Goal: Transaction & Acquisition: Purchase product/service

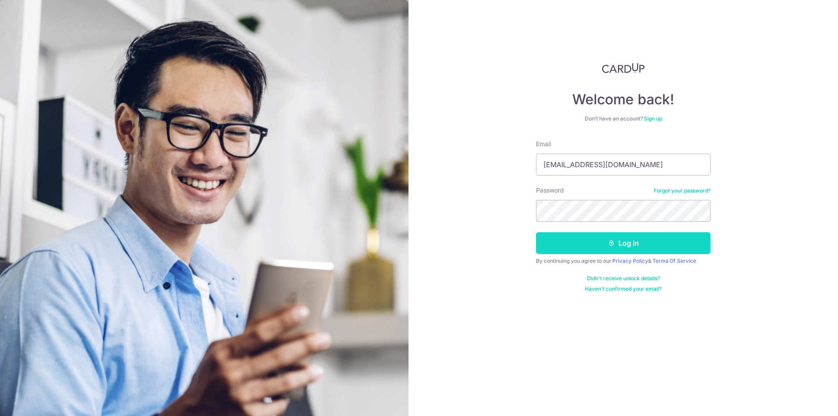
click at [560, 247] on button "Log in" at bounding box center [623, 243] width 175 height 22
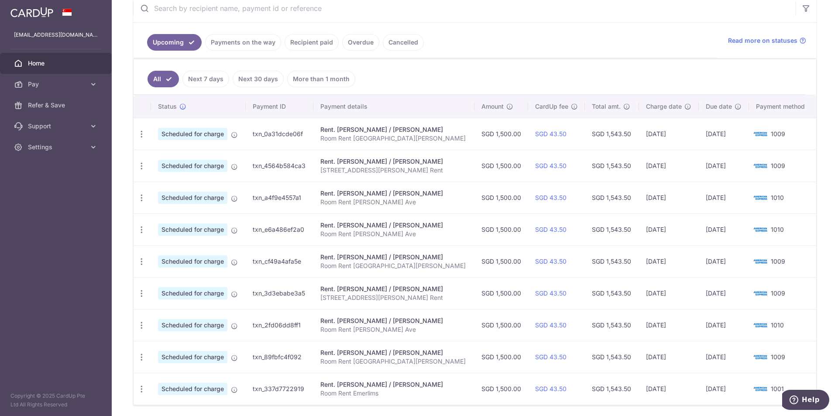
scroll to position [206, 0]
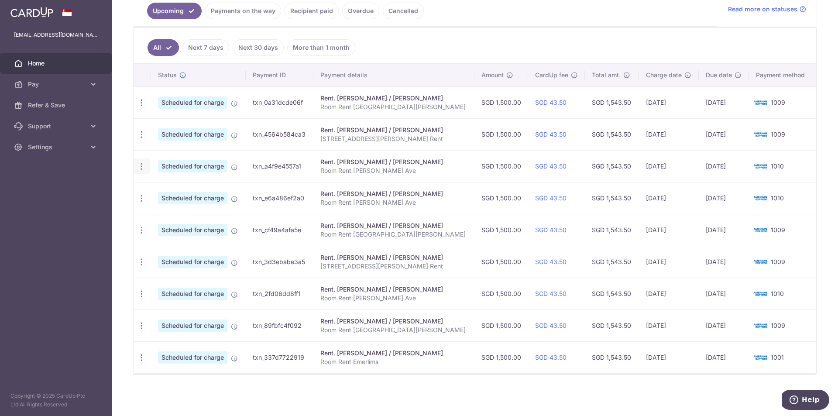
click at [139, 162] on icon "button" at bounding box center [141, 166] width 9 height 9
click at [167, 186] on span "Update payment" at bounding box center [188, 190] width 59 height 10
radio input "true"
type input "1,500.00"
type input "20/09/2025"
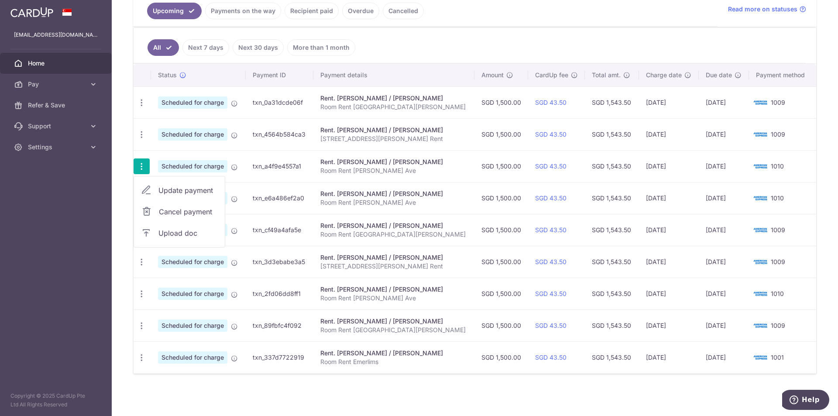
type input "Room Rent John Sims Ave"
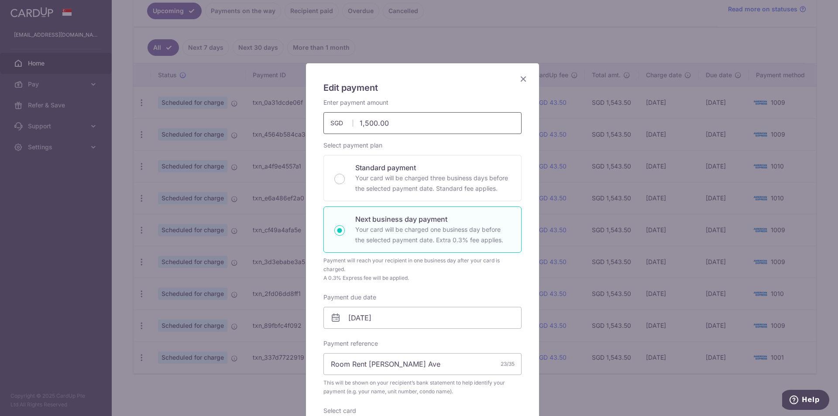
drag, startPoint x: 409, startPoint y: 121, endPoint x: 336, endPoint y: 122, distance: 72.9
click at [336, 122] on div "1,500.00 1500.00 SGD" at bounding box center [423, 123] width 198 height 22
type input "850.00"
click at [347, 319] on input "20/09/2025" at bounding box center [423, 318] width 198 height 22
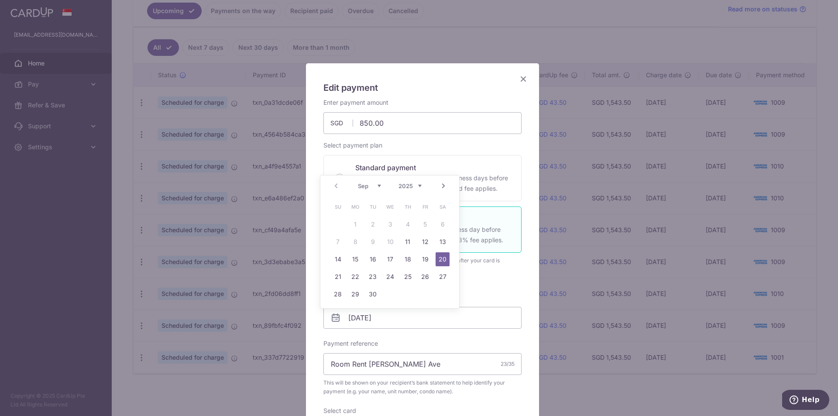
click at [334, 186] on div "Prev Next Sep Oct Nov Dec 2025 2026 2027 2028 2029 2030 2031 2032 2033 2034 2035" at bounding box center [390, 186] width 139 height 21
click at [406, 236] on link "11" at bounding box center [408, 242] width 14 height 14
type input "[DATE]"
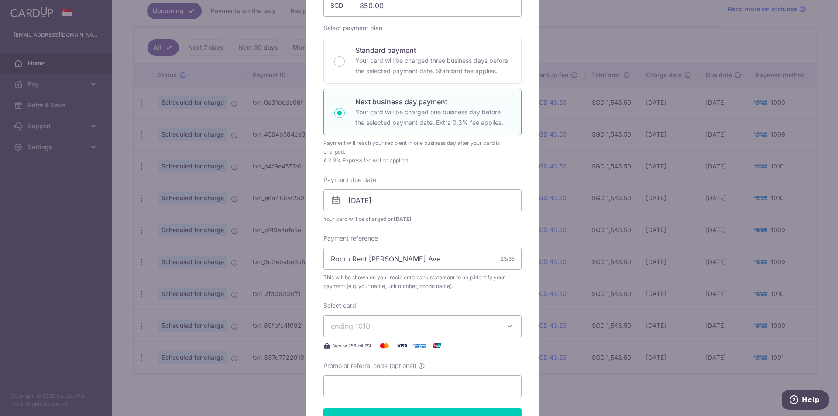
scroll to position [131, 0]
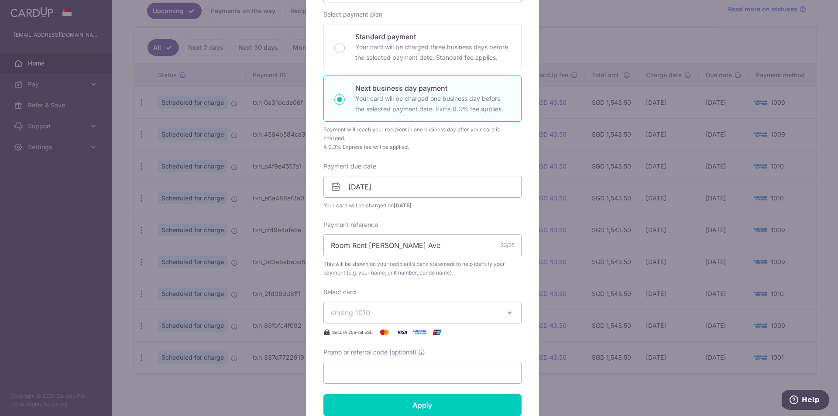
click at [359, 310] on span "ending 1010" at bounding box center [350, 312] width 39 height 9
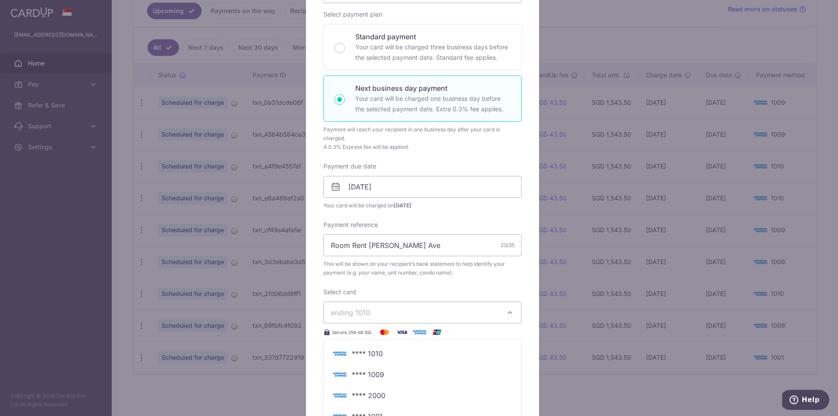
click at [359, 310] on span "ending 1010" at bounding box center [350, 312] width 39 height 9
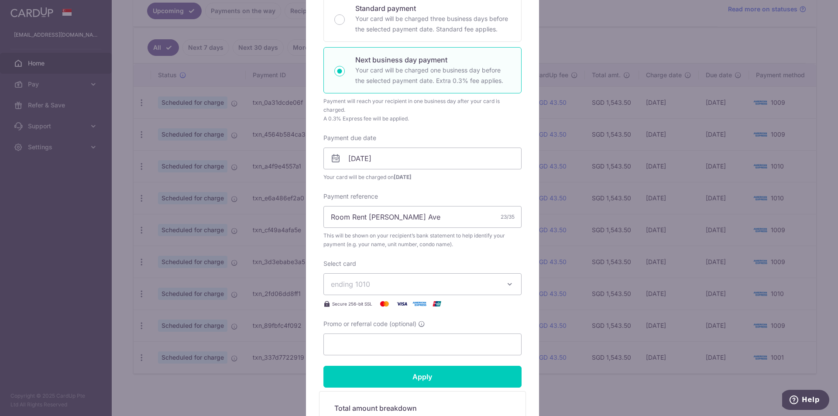
scroll to position [175, 0]
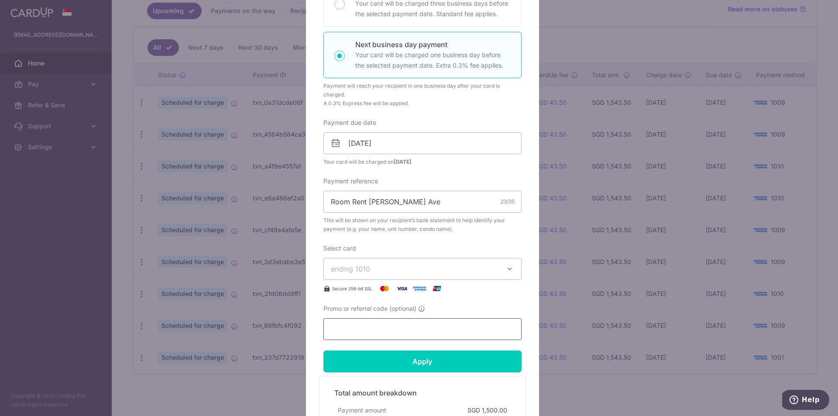
click at [361, 326] on input "Promo or referral code (optional)" at bounding box center [423, 329] width 198 height 22
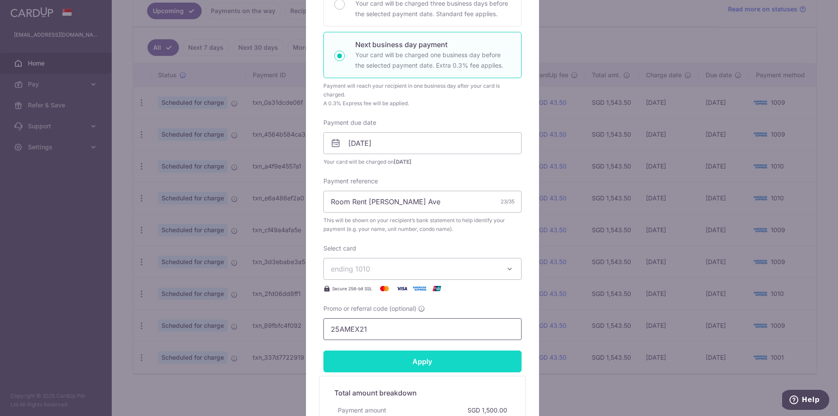
type input "25AMEX21"
click at [381, 355] on input "Apply" at bounding box center [423, 362] width 198 height 22
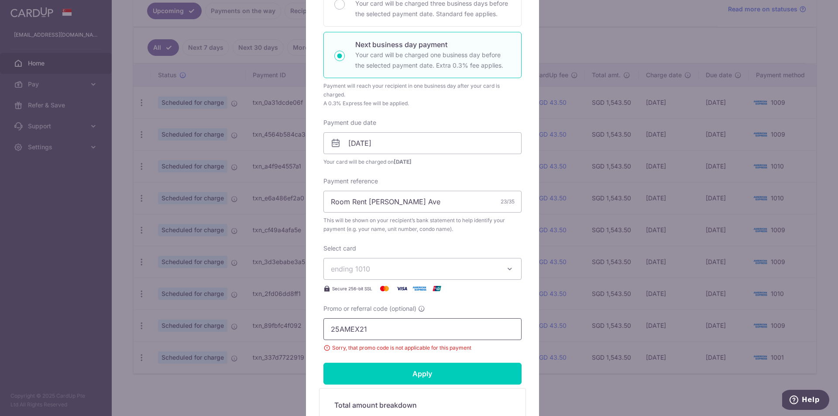
drag, startPoint x: 400, startPoint y: 328, endPoint x: 326, endPoint y: 331, distance: 73.9
click at [326, 331] on input "25AMEX21" at bounding box center [423, 329] width 198 height 22
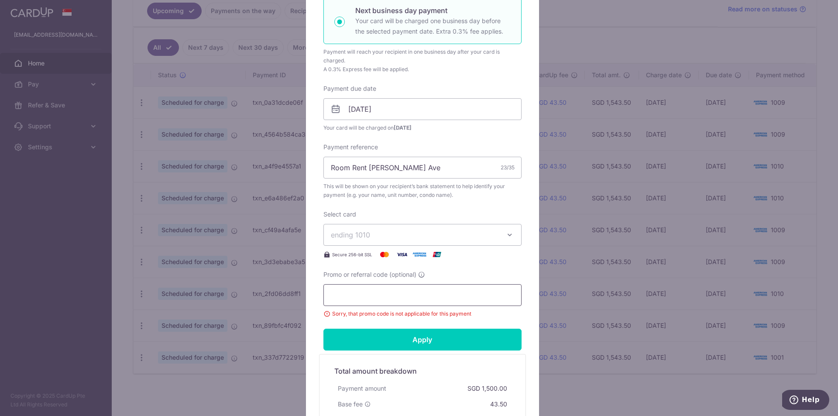
scroll to position [306, 0]
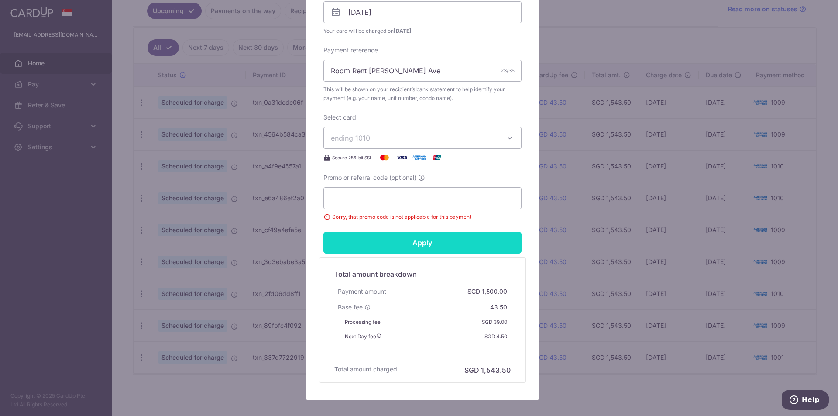
click at [446, 248] on input "Apply" at bounding box center [423, 243] width 198 height 22
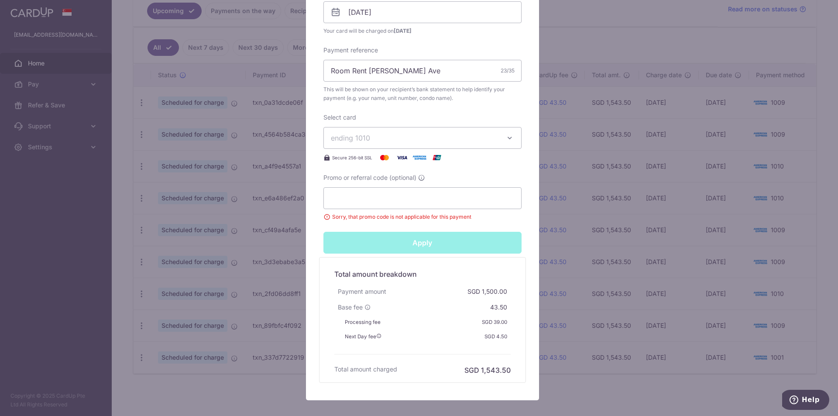
type input "Successfully Applied"
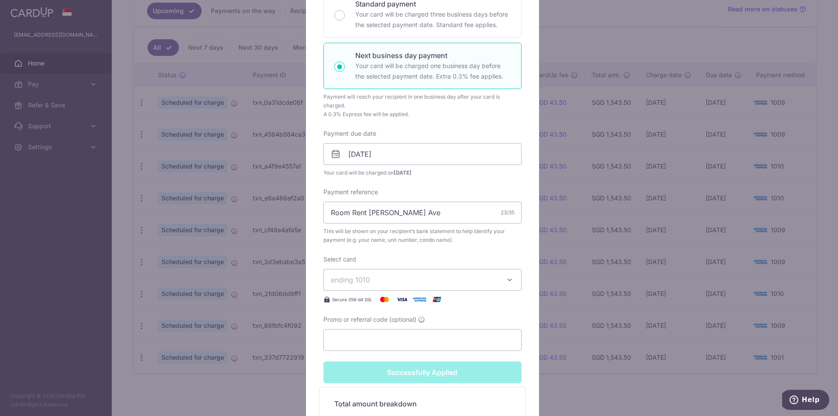
scroll to position [162, 0]
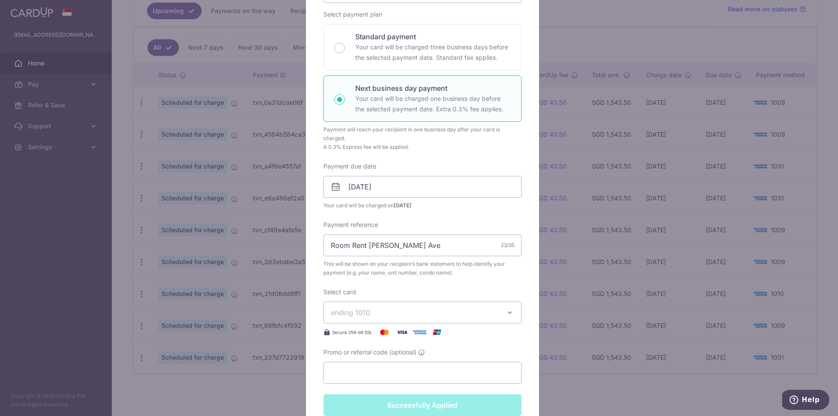
click at [593, 35] on div "Edit payment By clicking apply, you will make changes to all payments to Semera…" at bounding box center [419, 208] width 838 height 416
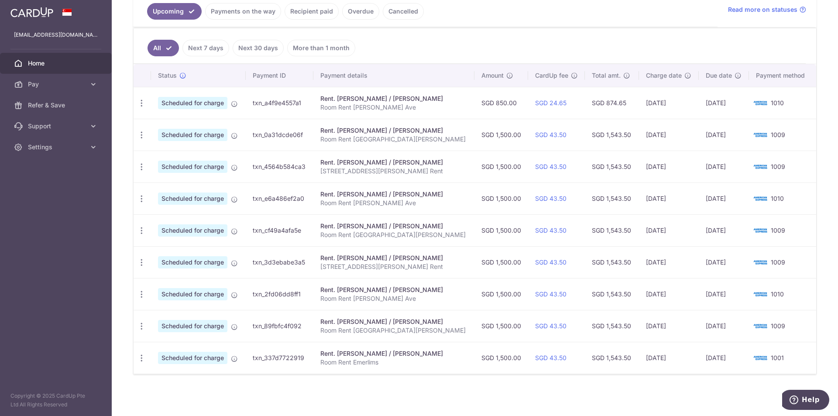
scroll to position [206, 0]
click at [45, 85] on span "Pay" at bounding box center [57, 84] width 58 height 9
click at [48, 108] on span "Payments" at bounding box center [57, 105] width 58 height 9
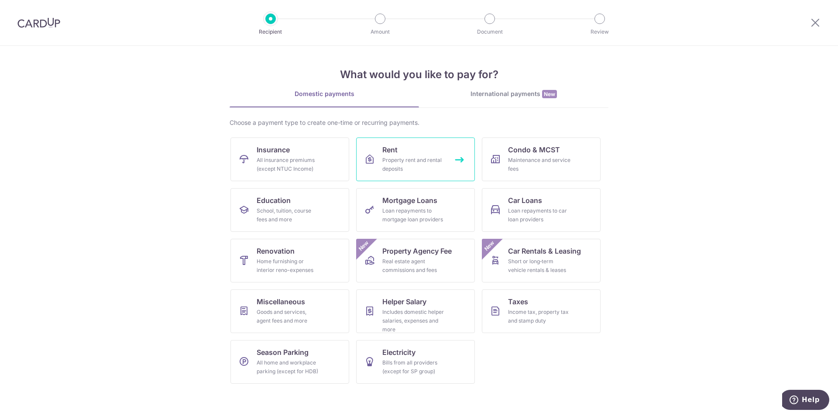
click at [404, 157] on div "Property rent and rental deposits" at bounding box center [414, 164] width 63 height 17
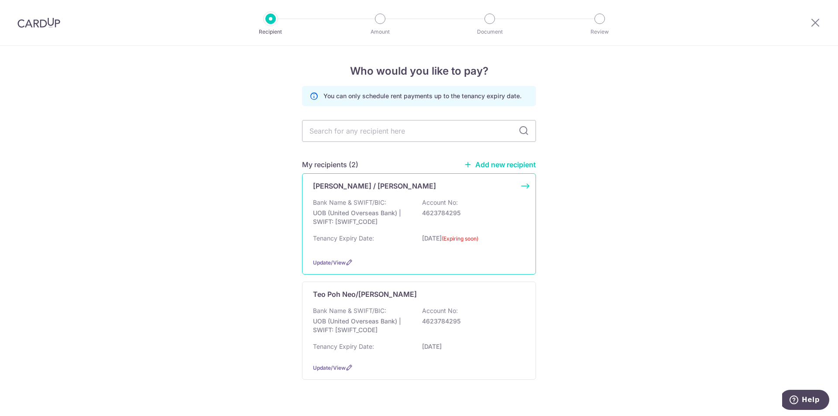
click at [514, 187] on div "[PERSON_NAME] / [PERSON_NAME]" at bounding box center [419, 186] width 212 height 10
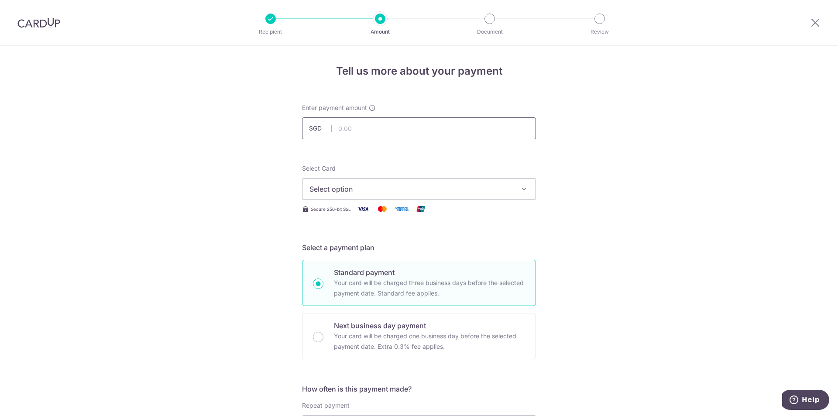
click at [338, 131] on input "text" at bounding box center [419, 128] width 234 height 22
type input "1,500.00"
click at [324, 191] on span "Select option" at bounding box center [412, 189] width 204 height 10
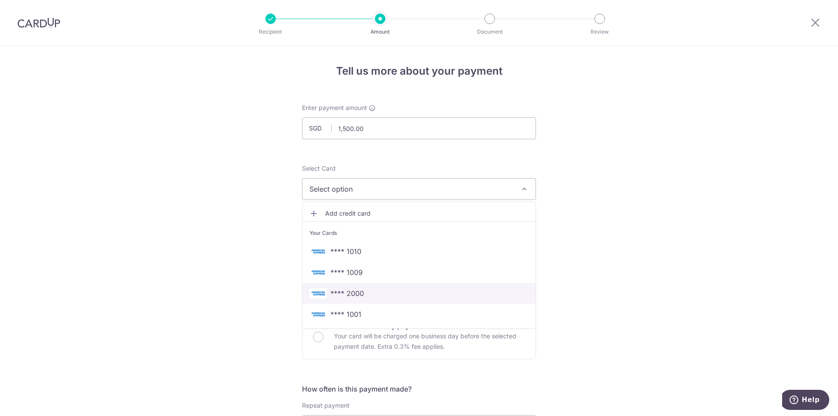
click at [383, 292] on span "**** 2000" at bounding box center [419, 293] width 219 height 10
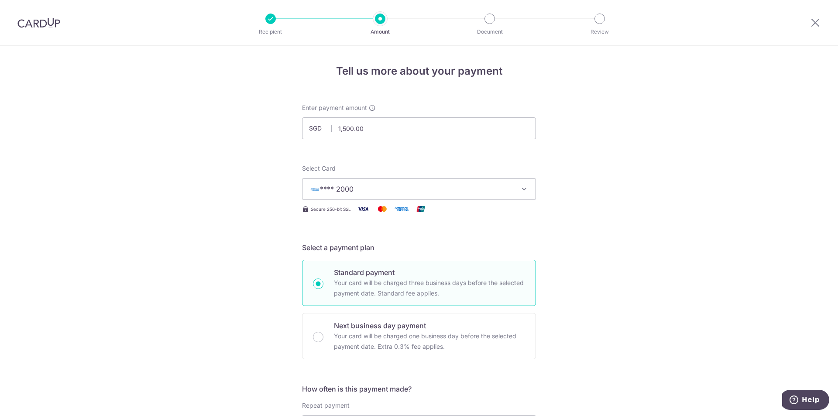
scroll to position [131, 0]
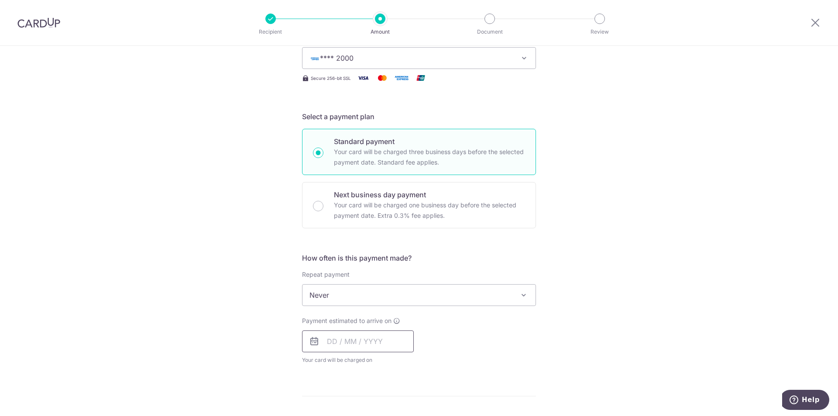
click at [317, 338] on input "text" at bounding box center [358, 342] width 112 height 22
click at [226, 280] on div "Tell us more about your payment Enter payment amount SGD 1,500.00 1500.00 Selec…" at bounding box center [419, 310] width 838 height 790
click at [317, 205] on input "Next business day payment Your card will be charged one business day before the…" at bounding box center [318, 206] width 10 height 10
radio input "true"
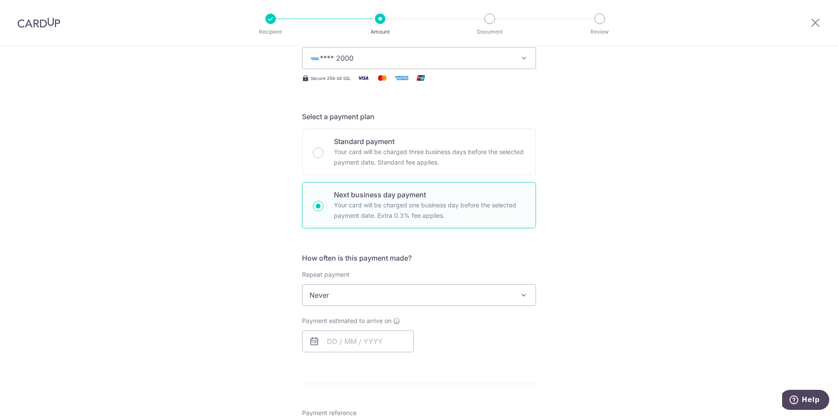
click at [182, 211] on div "Tell us more about your payment Enter payment amount SGD 1,500.00 1500.00 Selec…" at bounding box center [419, 325] width 838 height 820
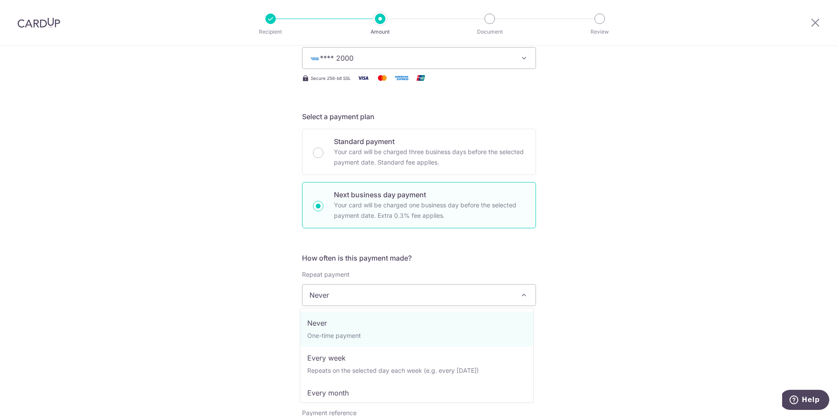
click at [336, 291] on span "Never" at bounding box center [419, 295] width 233 height 21
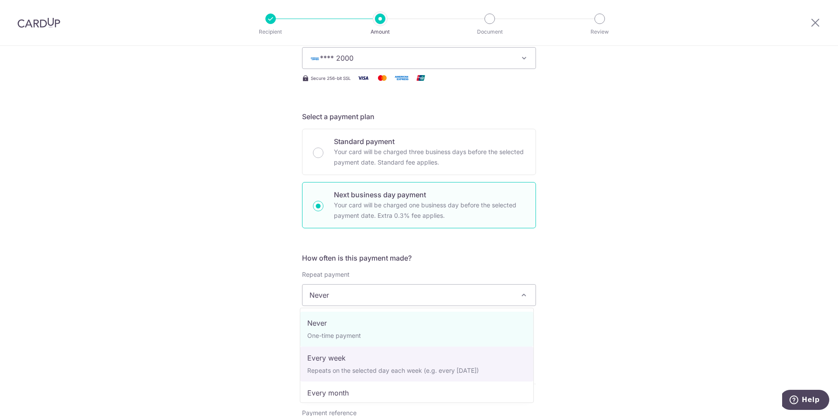
select select "2"
type input "02/10/2025"
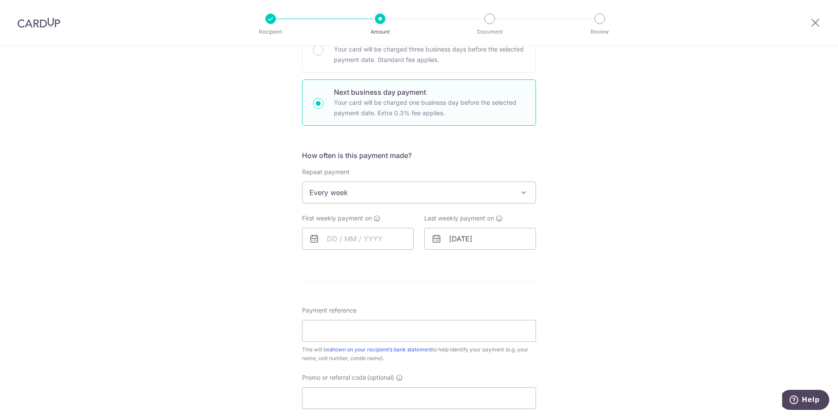
scroll to position [218, 0]
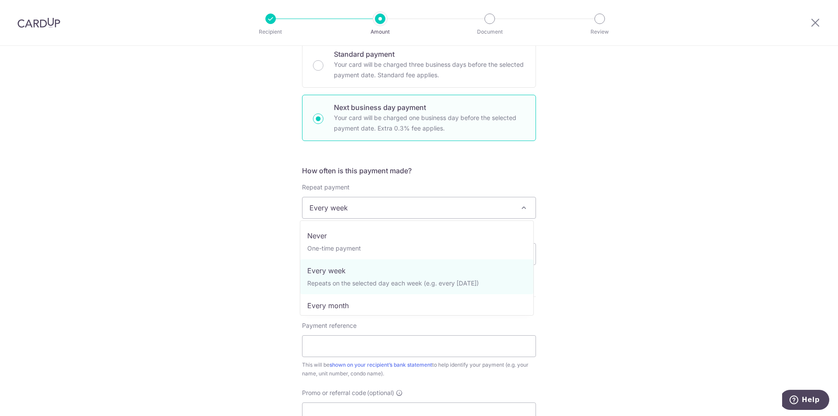
click at [367, 203] on span "Every week" at bounding box center [419, 207] width 233 height 21
select select "3"
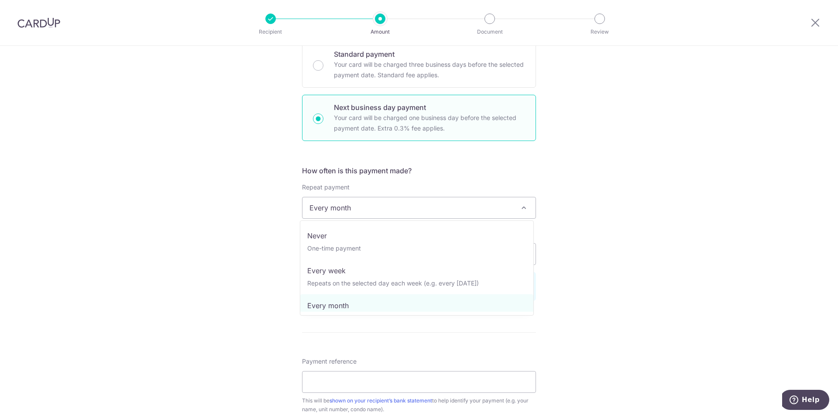
click at [328, 206] on span "Every month" at bounding box center [419, 207] width 233 height 21
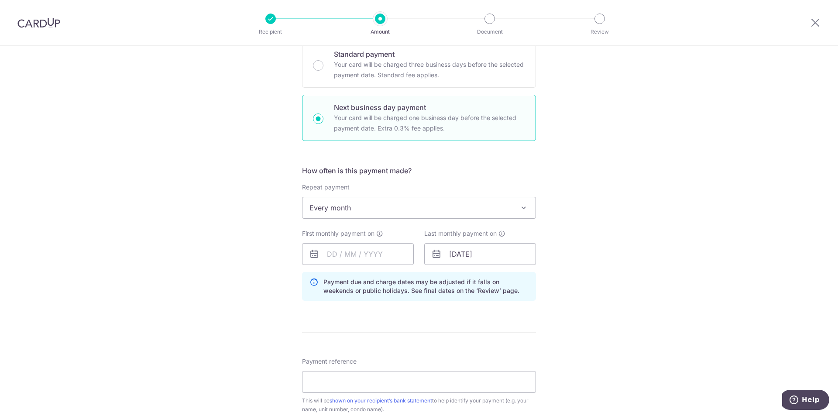
click at [195, 237] on div "Tell us more about your payment Enter payment amount SGD 1,500.00 1500.00 Selec…" at bounding box center [419, 256] width 838 height 856
click at [325, 255] on input "text" at bounding box center [358, 254] width 112 height 22
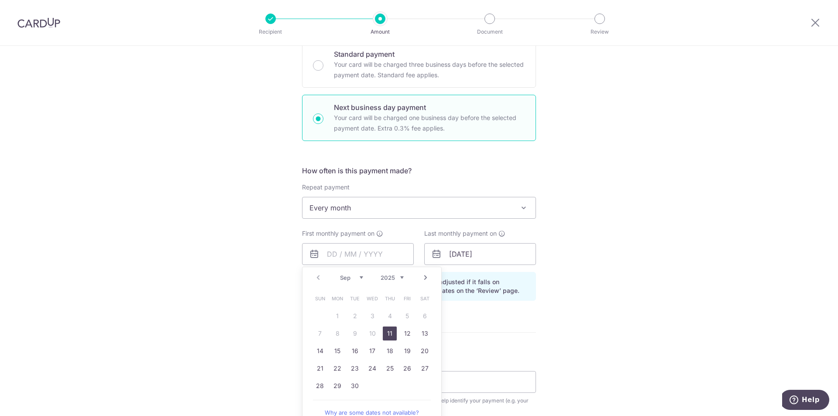
click at [314, 276] on div "Prev Next Sep Oct Nov Dec 2025 2026 2027 2028 2029 2030 2031 2032 2033 2034 2035" at bounding box center [372, 277] width 139 height 21
click at [383, 330] on link "11" at bounding box center [390, 334] width 14 height 14
type input "11/09/2025"
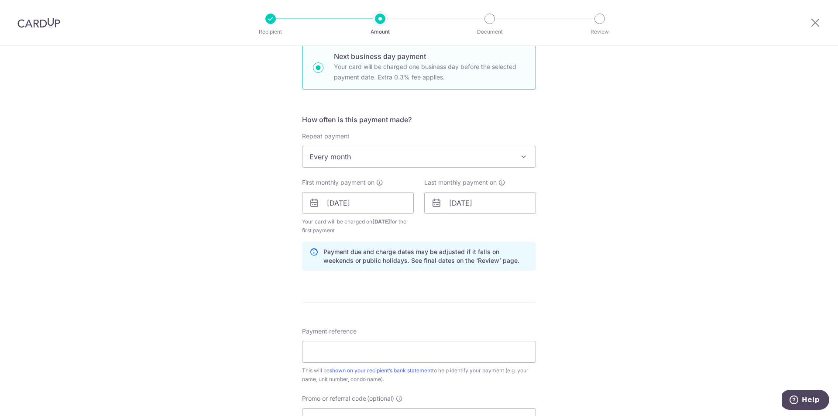
scroll to position [393, 0]
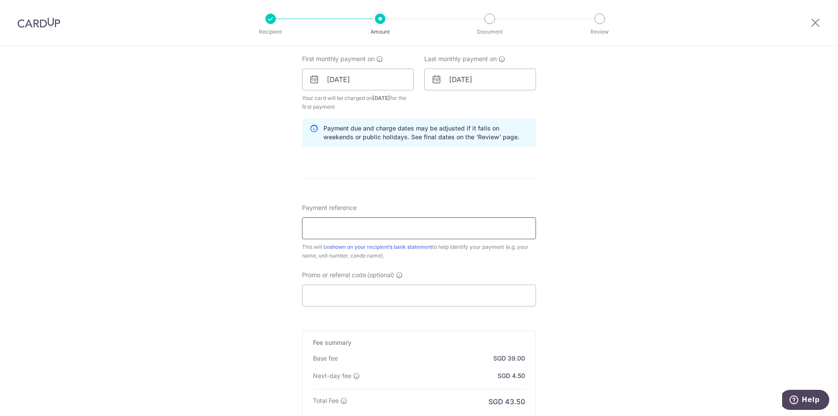
click at [332, 222] on input "Payment reference" at bounding box center [419, 228] width 234 height 22
type input "Room Rent April Sims Ave"
click at [193, 200] on div "Tell us more about your payment Enter payment amount SGD 1,500.00 1500.00 Selec…" at bounding box center [419, 91] width 838 height 877
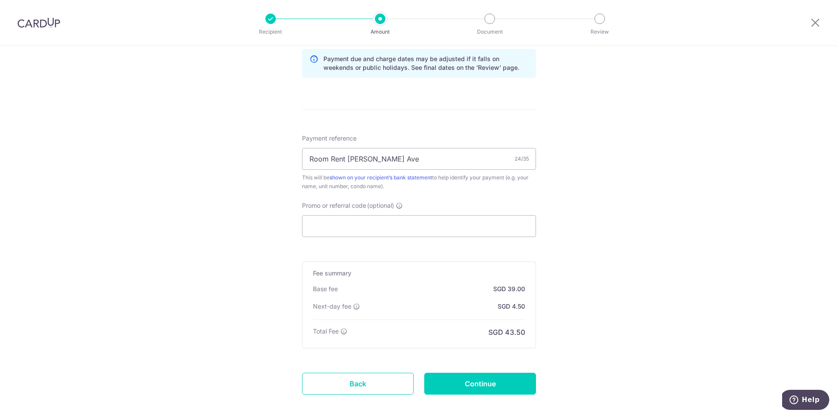
scroll to position [480, 0]
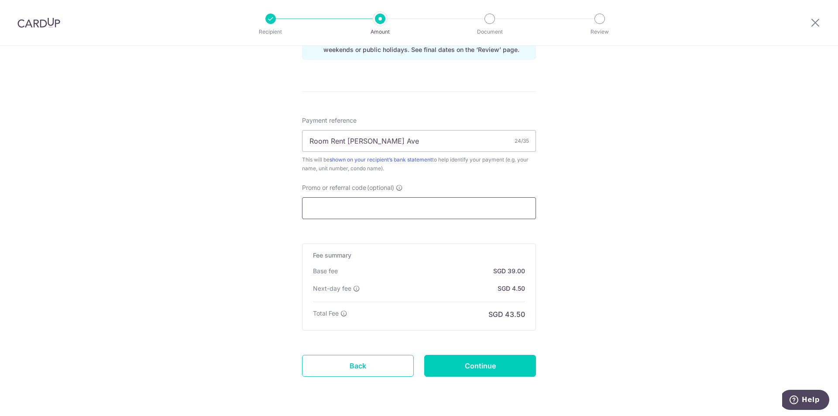
click at [327, 211] on input "Promo or referral code (optional)" at bounding box center [419, 208] width 234 height 22
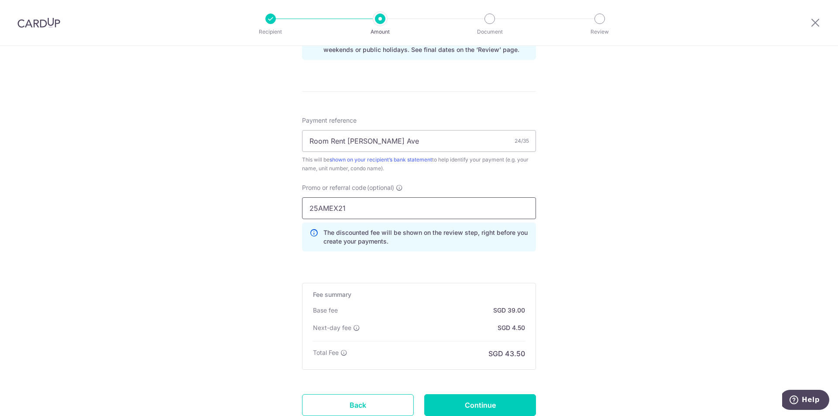
type input "25AMEX21"
click at [182, 256] on div "Tell us more about your payment Enter payment amount SGD 1,500.00 1500.00 Selec…" at bounding box center [419, 23] width 838 height 916
click at [471, 405] on input "Continue" at bounding box center [480, 405] width 112 height 22
type input "Create Schedule"
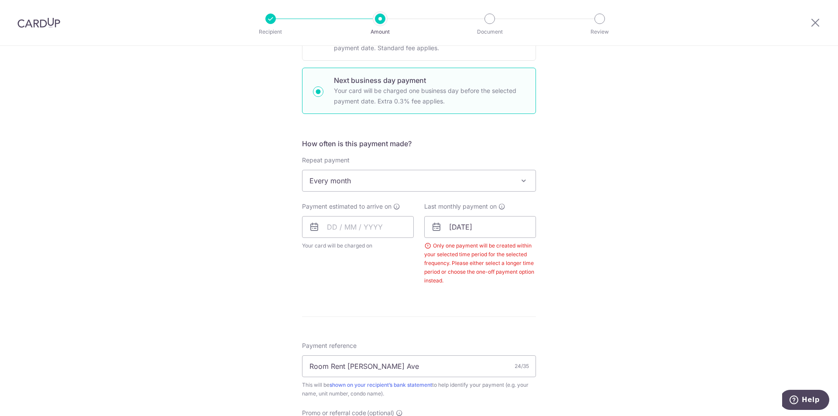
scroll to position [179, 0]
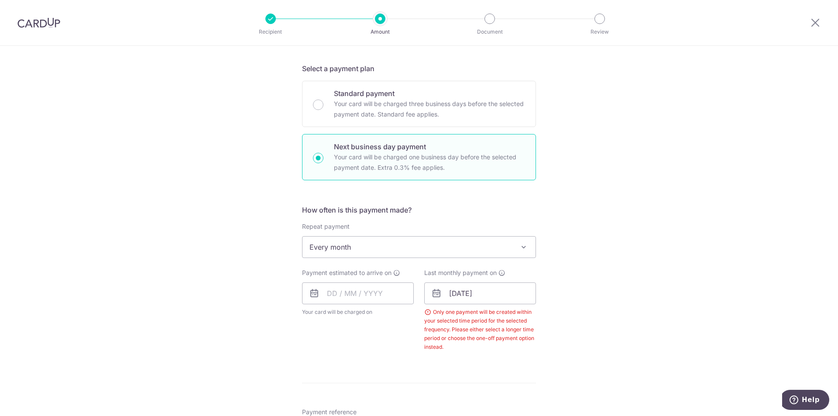
click at [352, 247] on span "Every month" at bounding box center [419, 247] width 233 height 21
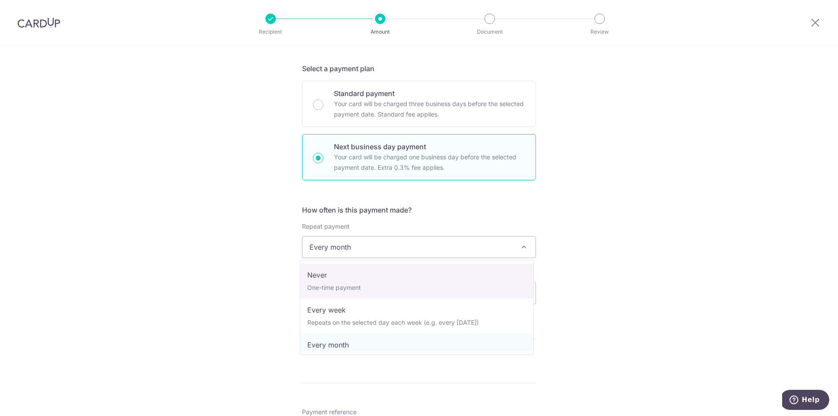
select select "1"
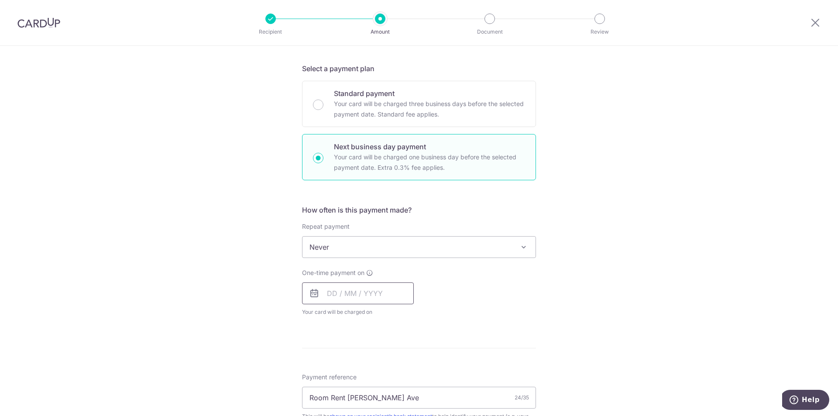
click at [328, 289] on input "text" at bounding box center [358, 294] width 112 height 22
click at [181, 186] on div "Tell us more about your payment Enter payment amount SGD 1,500.00 1500.00 Selec…" at bounding box center [419, 303] width 838 height 872
click at [332, 287] on input "text" at bounding box center [358, 294] width 112 height 22
click at [385, 372] on link "11" at bounding box center [390, 373] width 14 height 14
type input "[DATE]"
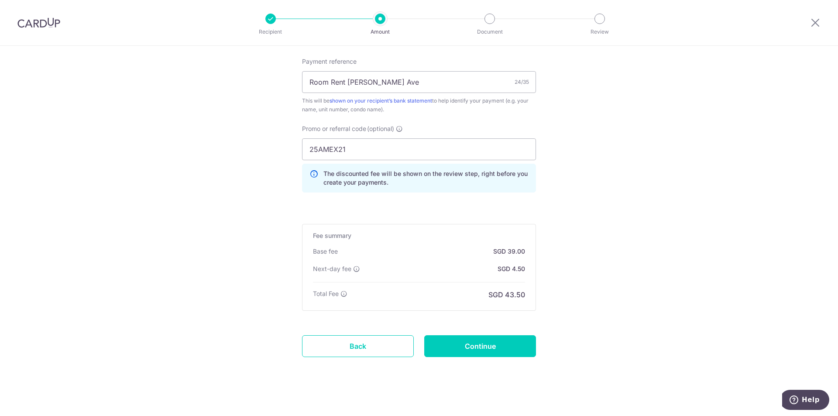
scroll to position [537, 0]
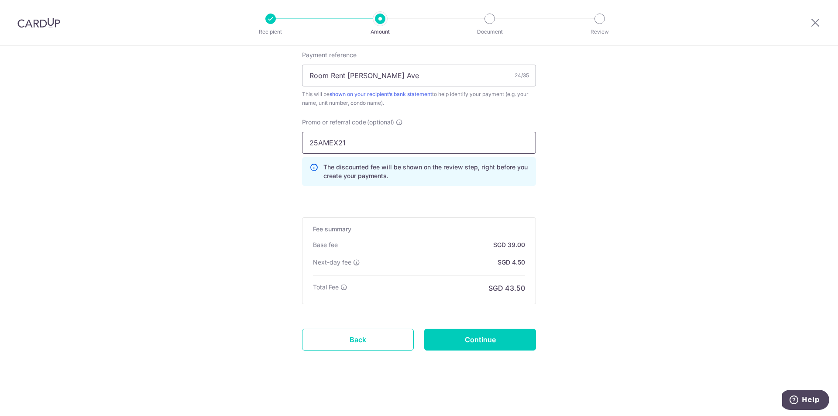
drag, startPoint x: 385, startPoint y: 145, endPoint x: 238, endPoint y: 142, distance: 146.8
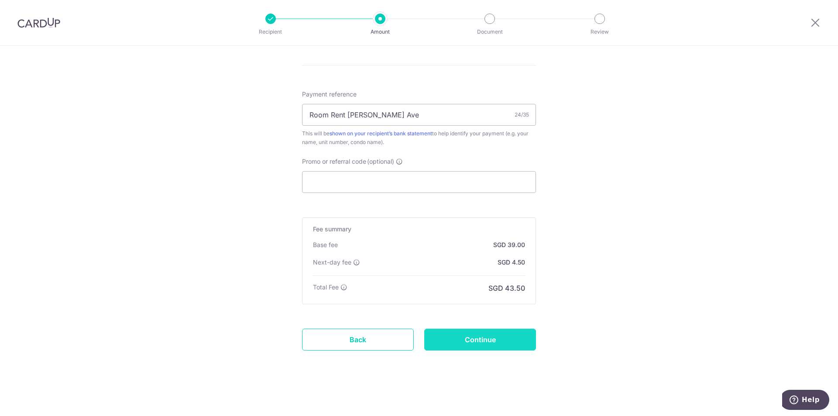
click at [459, 339] on input "Continue" at bounding box center [480, 340] width 112 height 22
type input "Create Schedule"
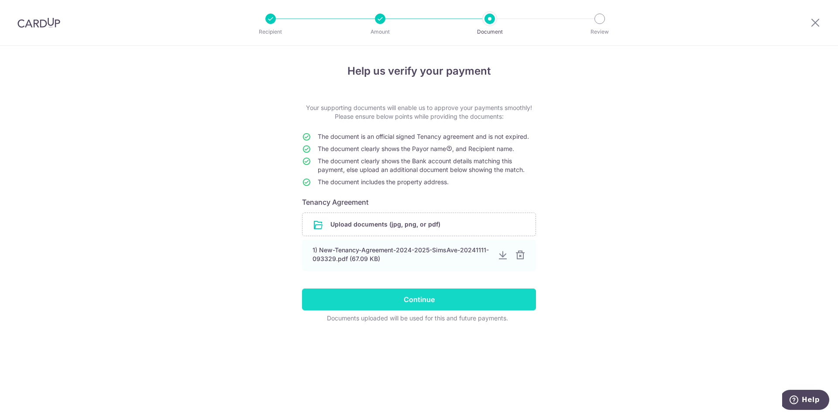
click at [372, 294] on input "Continue" at bounding box center [419, 300] width 234 height 22
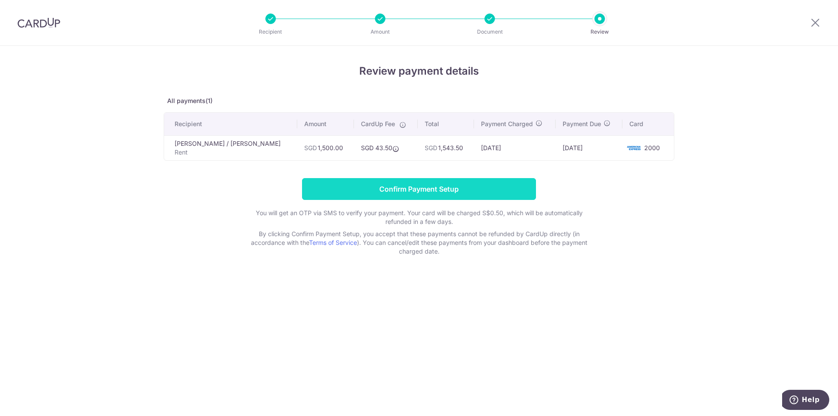
click at [411, 189] on input "Confirm Payment Setup" at bounding box center [419, 189] width 234 height 22
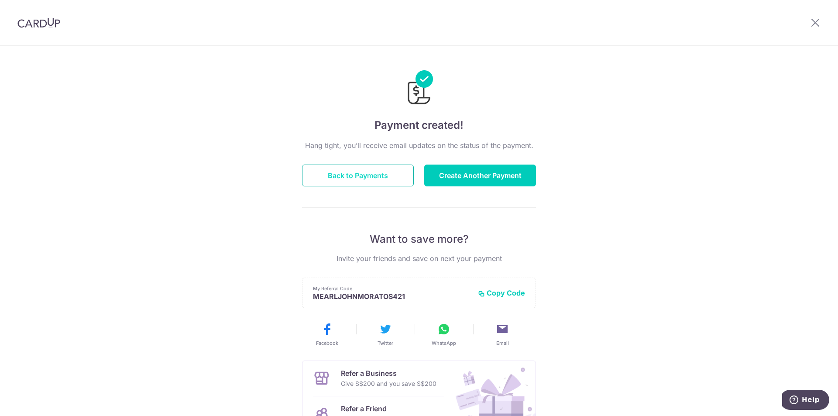
click at [341, 176] on button "Back to Payments" at bounding box center [358, 176] width 112 height 22
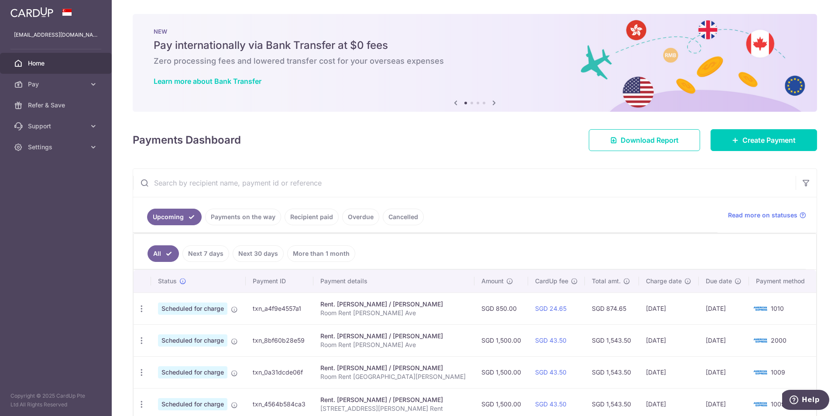
scroll to position [131, 0]
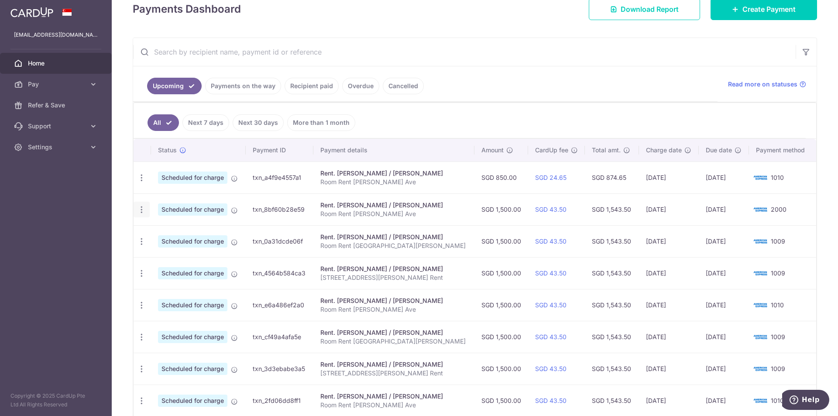
click at [138, 209] on icon "button" at bounding box center [141, 209] width 9 height 9
click at [174, 228] on span "Update payment" at bounding box center [188, 233] width 59 height 10
radio input "true"
type input "1,500.00"
type input "[DATE]"
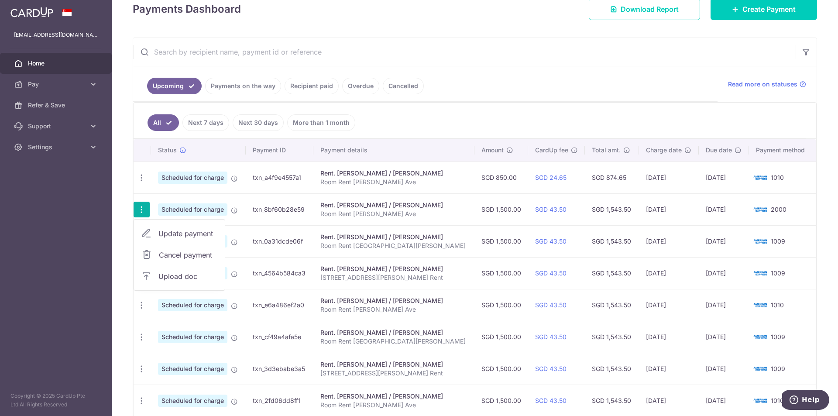
type input "Room Rent [PERSON_NAME] Ave"
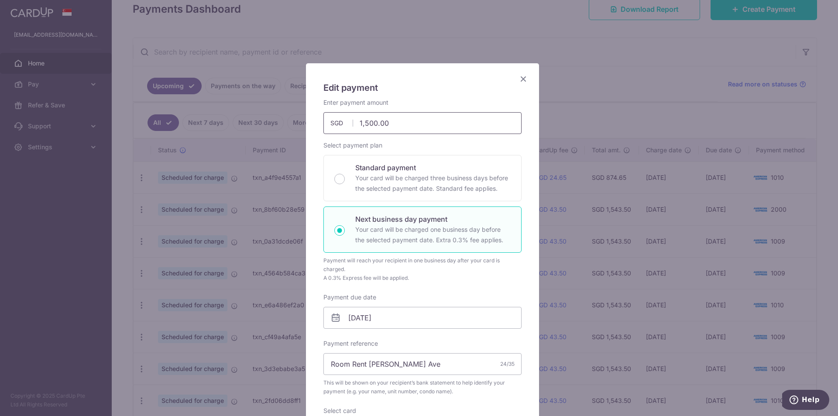
drag, startPoint x: 394, startPoint y: 124, endPoint x: 340, endPoint y: 114, distance: 55.1
click at [340, 114] on input "1,500.00" at bounding box center [423, 123] width 198 height 22
type input "700.00"
click at [431, 229] on p "Your card will be charged one business day before the selected payment date. Ex…" at bounding box center [432, 234] width 155 height 21
click at [345, 229] on input "Next business day payment Your card will be charged one business day before the…" at bounding box center [340, 230] width 10 height 10
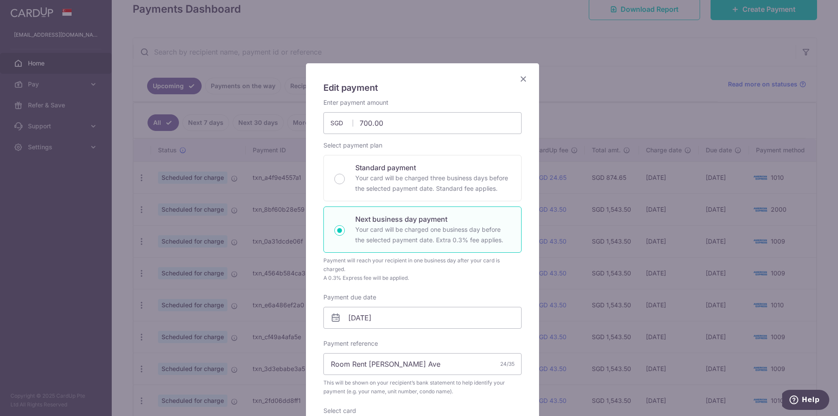
radio input "true"
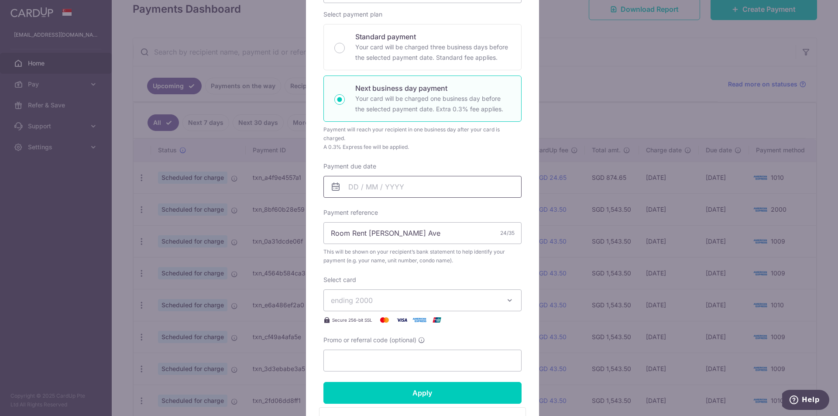
click at [348, 188] on input "Payment due date" at bounding box center [423, 187] width 198 height 22
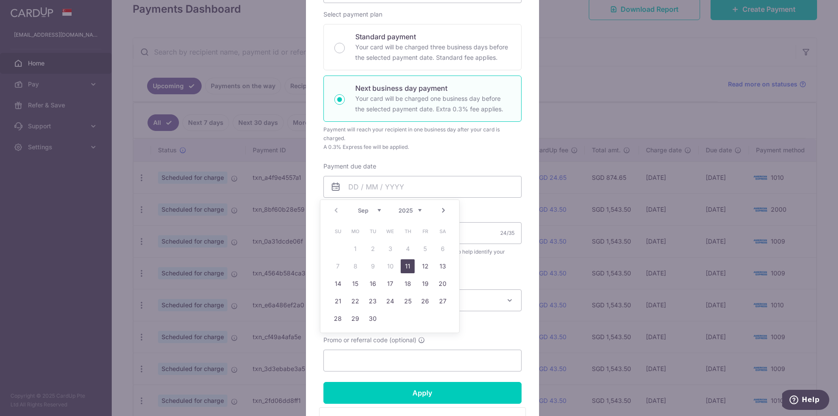
click at [407, 262] on link "11" at bounding box center [408, 266] width 14 height 14
type input "[DATE]"
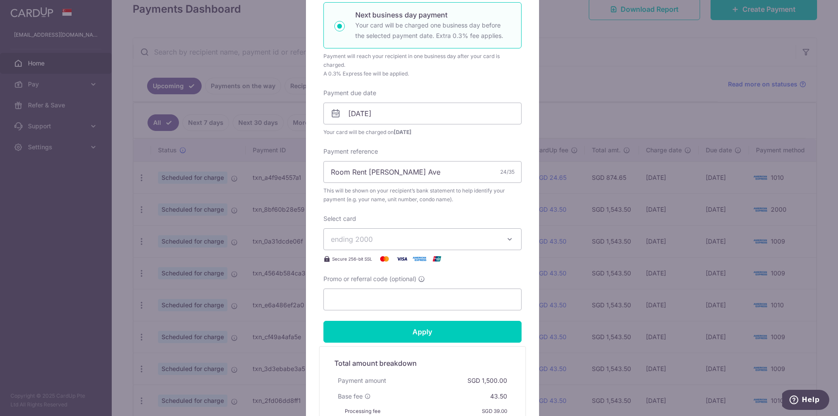
scroll to position [218, 0]
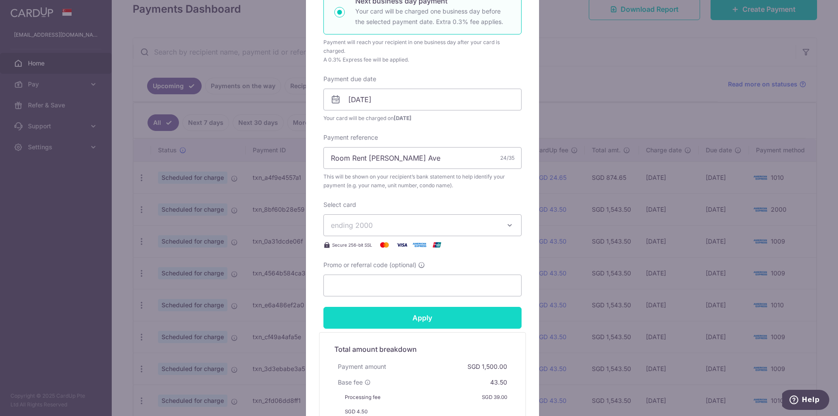
click at [394, 318] on input "Apply" at bounding box center [423, 318] width 198 height 22
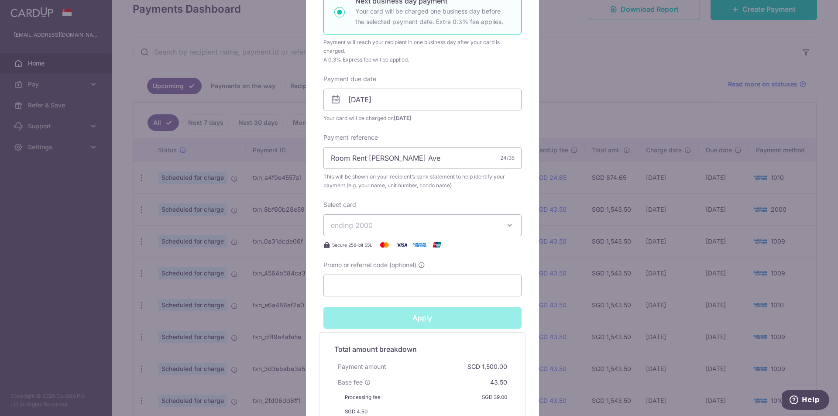
type input "Successfully Applied"
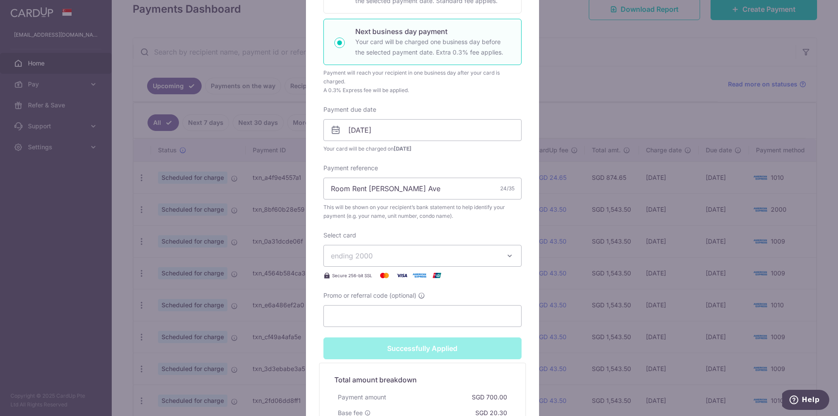
scroll to position [249, 0]
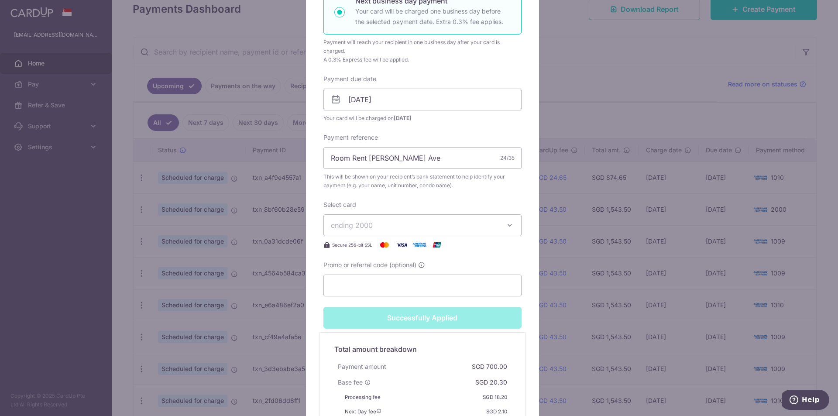
click at [581, 93] on div "Edit payment By clicking apply, you will make changes to all payments to [PERSO…" at bounding box center [419, 208] width 838 height 416
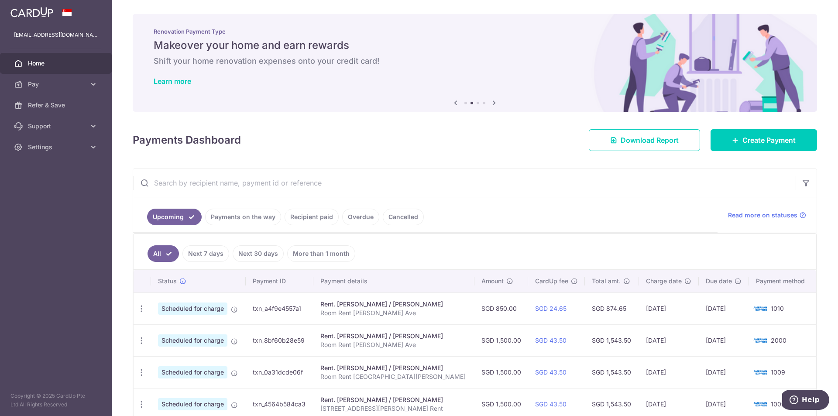
scroll to position [78, 0]
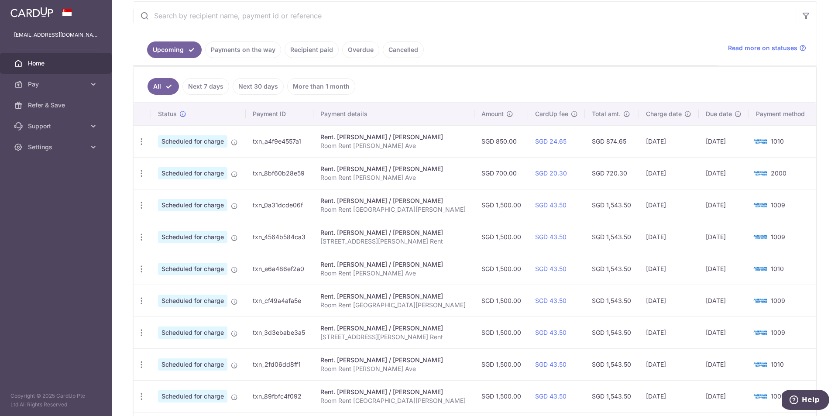
scroll to position [175, 0]
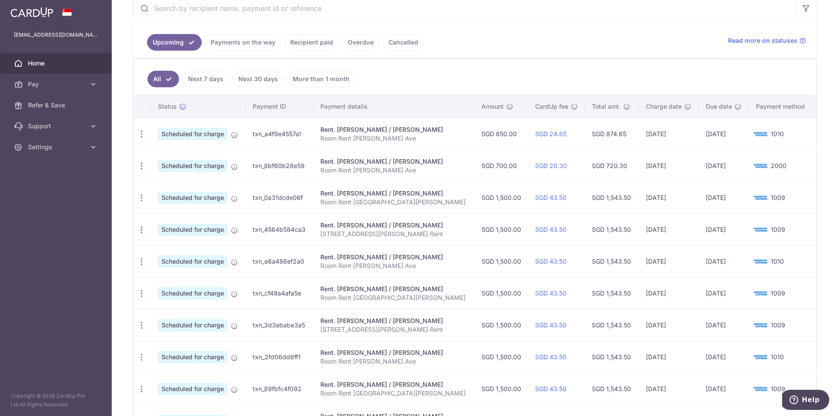
click at [547, 43] on ul "Upcoming Payments on the way Recipient paid Overdue Cancelled" at bounding box center [425, 40] width 585 height 35
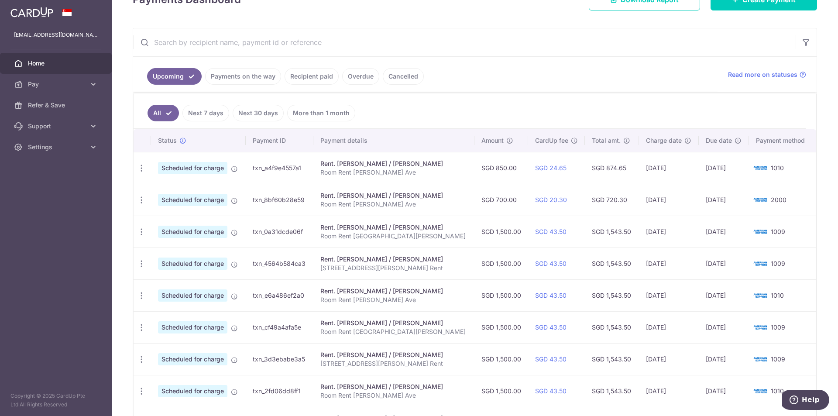
scroll to position [218, 0]
